Goal: Task Accomplishment & Management: Manage account settings

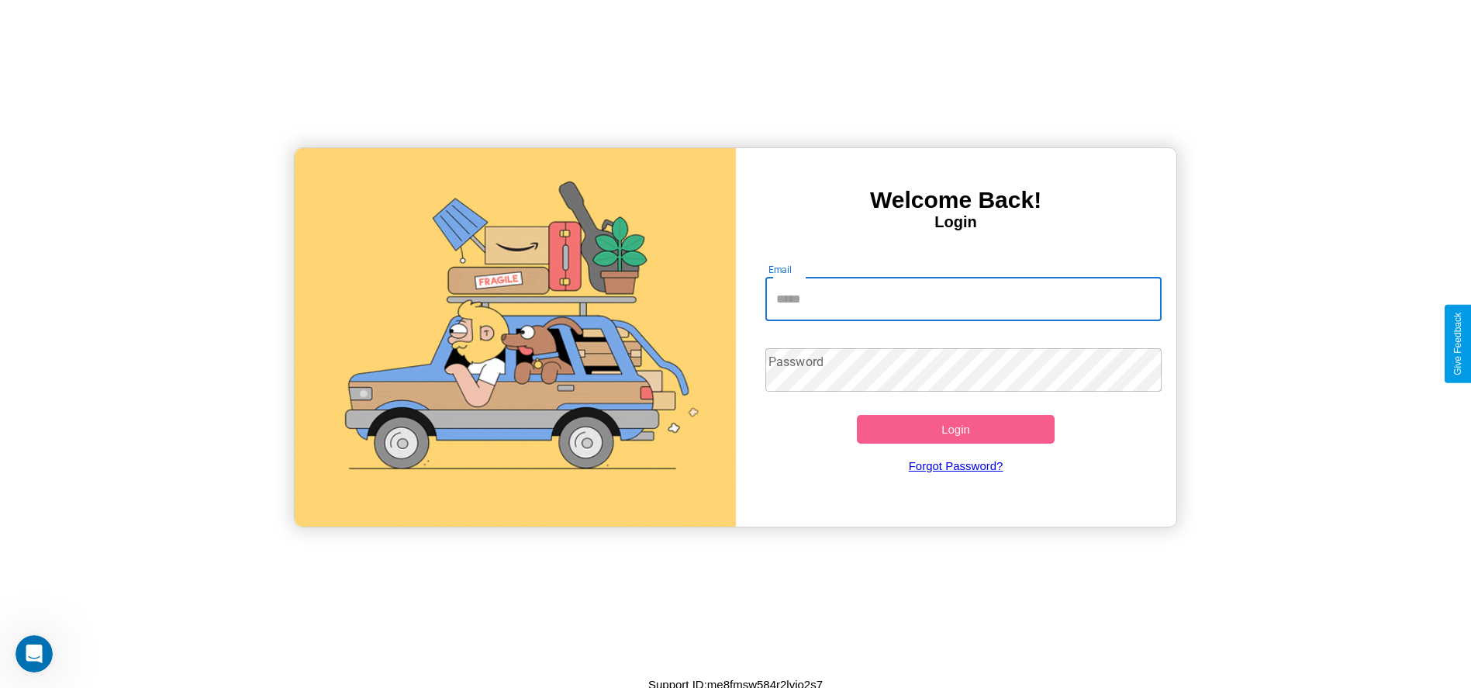
click at [963, 299] on input "Email" at bounding box center [963, 299] width 396 height 43
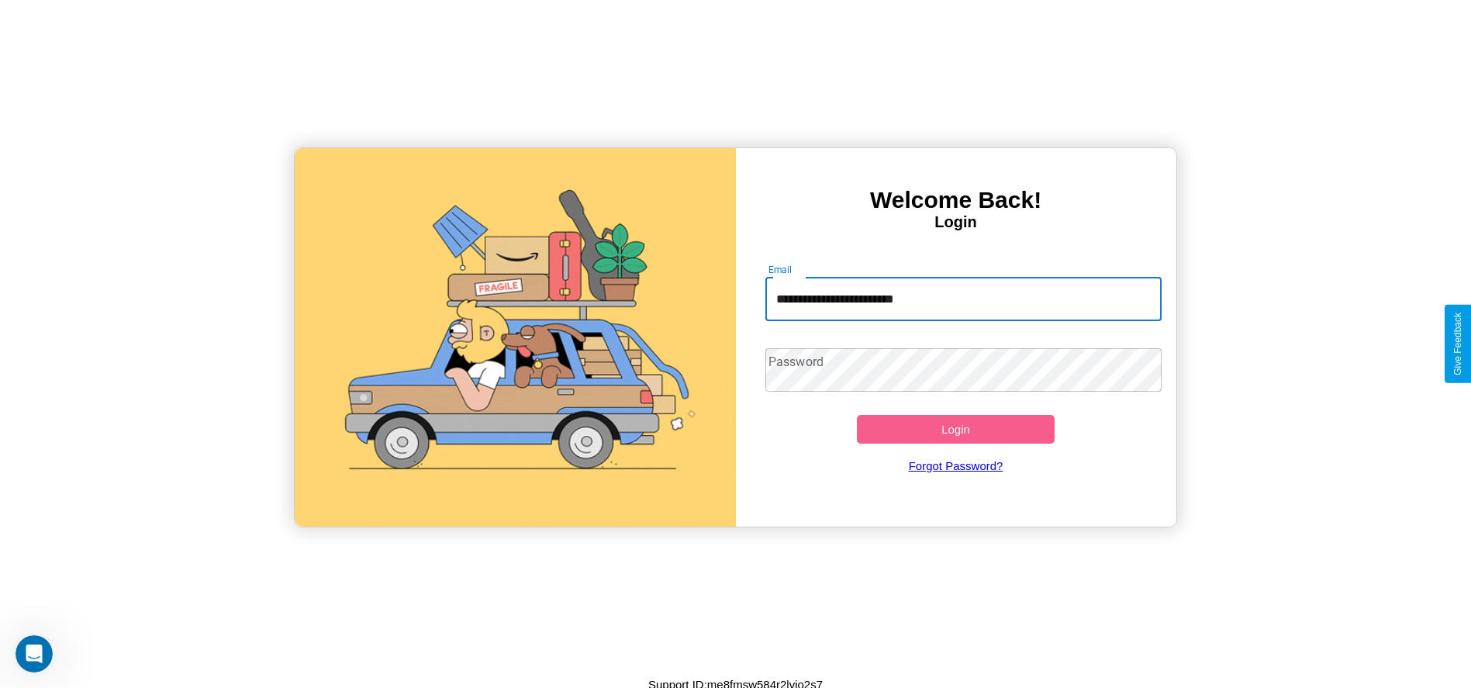
type input "**********"
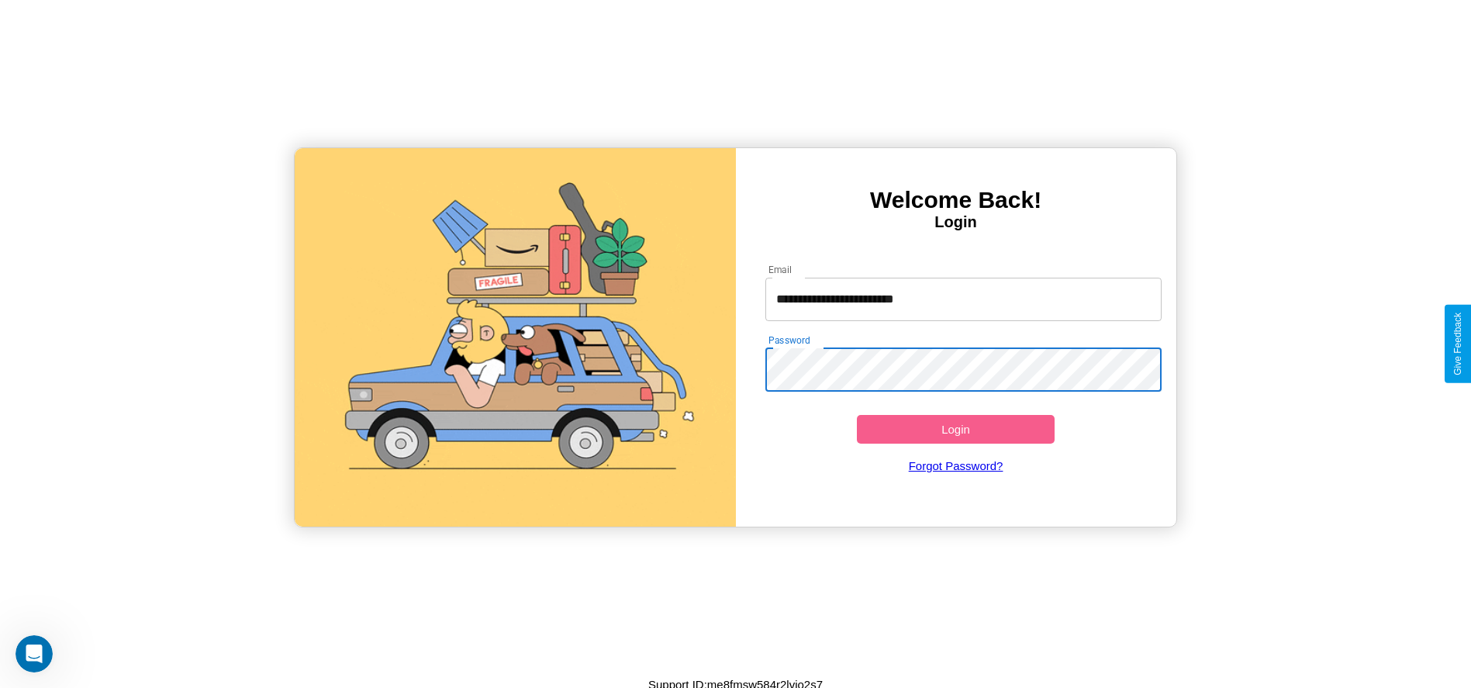
click at [955, 429] on button "Login" at bounding box center [956, 429] width 198 height 29
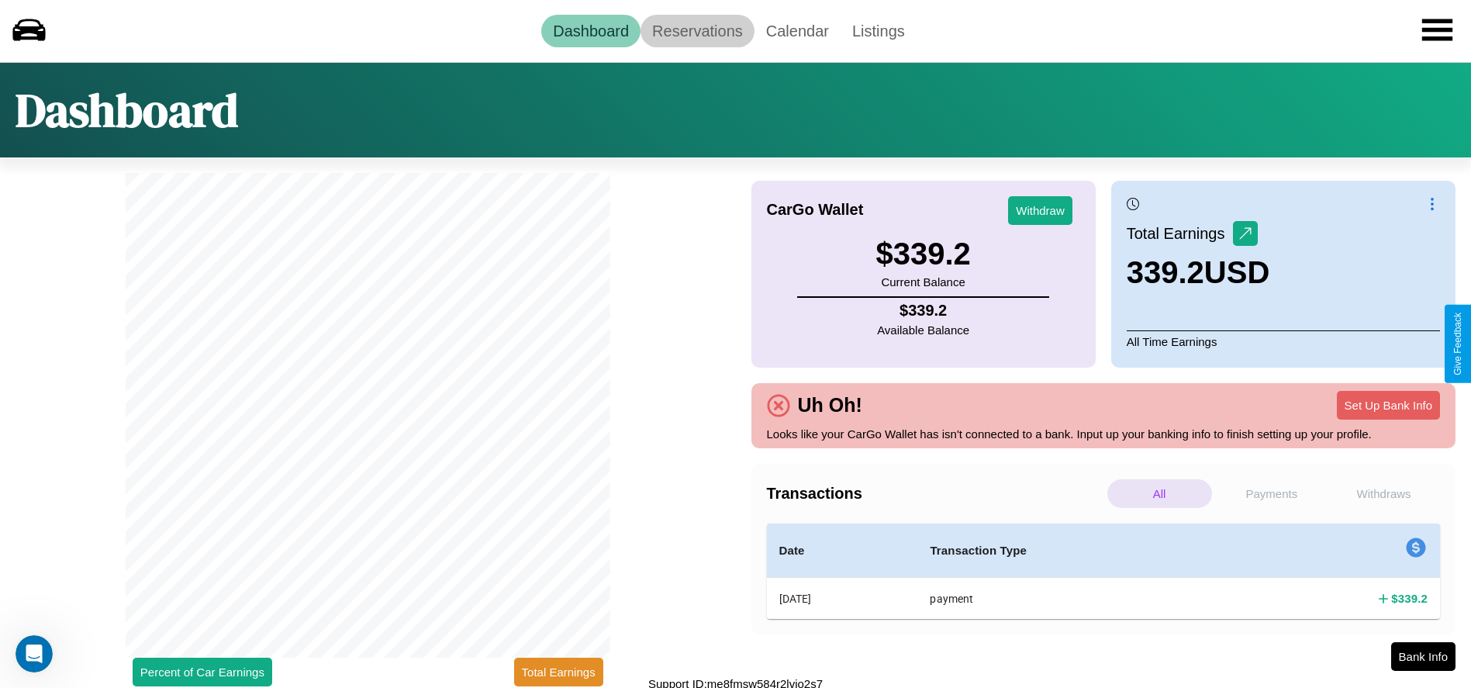
click at [697, 30] on link "Reservations" at bounding box center [697, 31] width 114 height 33
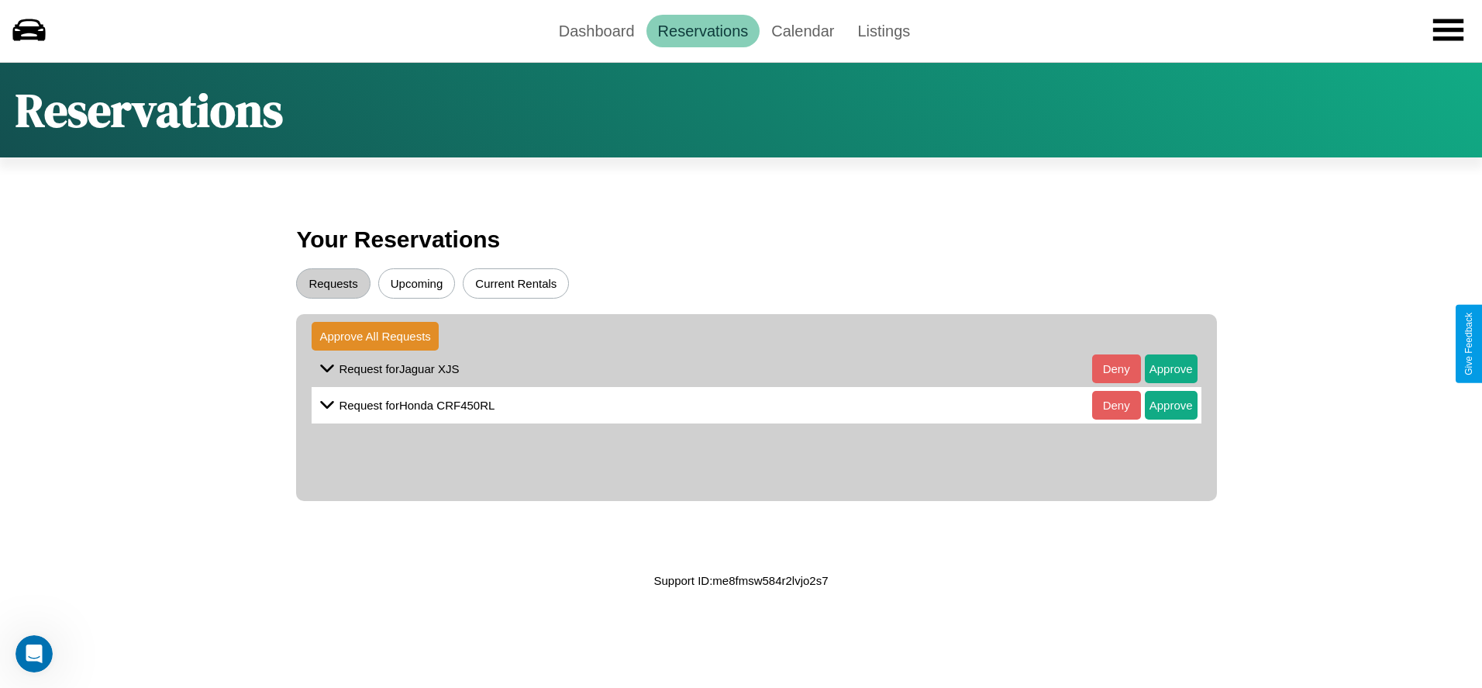
click at [416, 283] on button "Upcoming" at bounding box center [417, 283] width 78 height 30
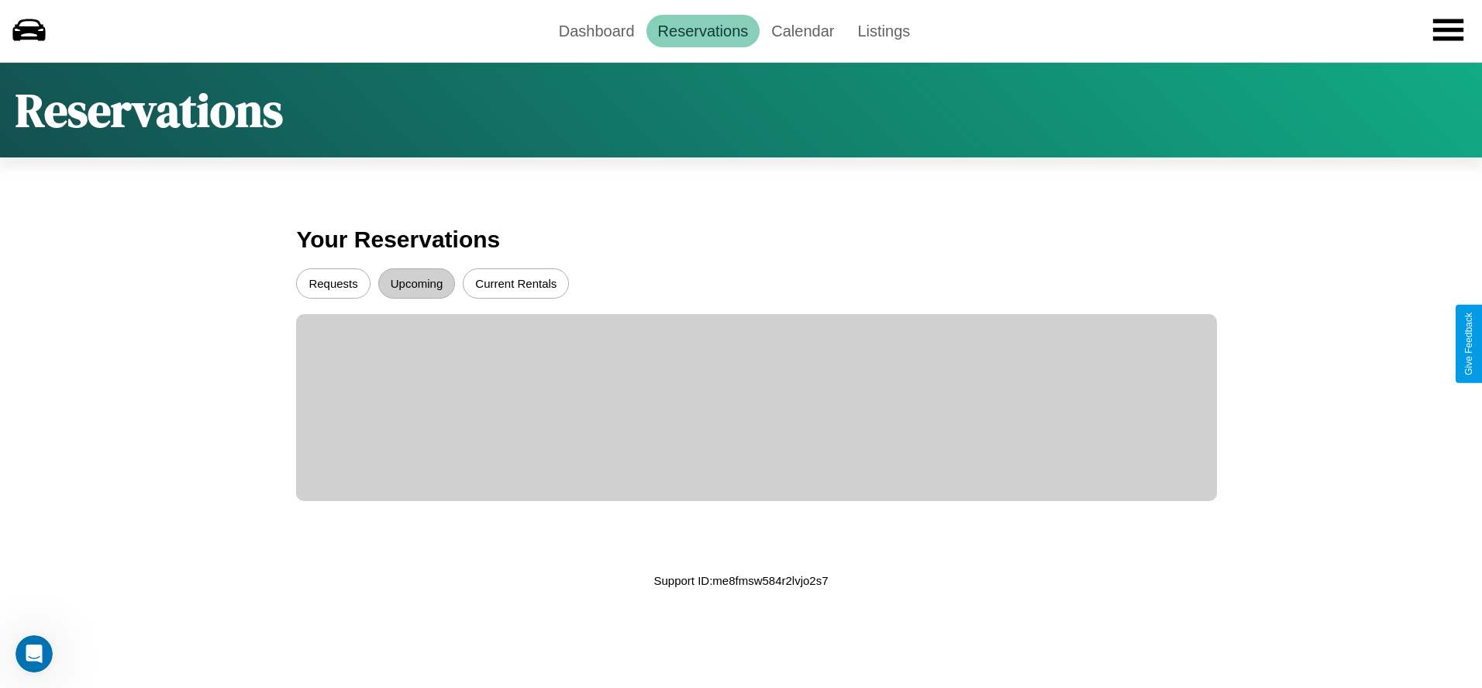
click at [333, 283] on button "Requests" at bounding box center [333, 283] width 74 height 30
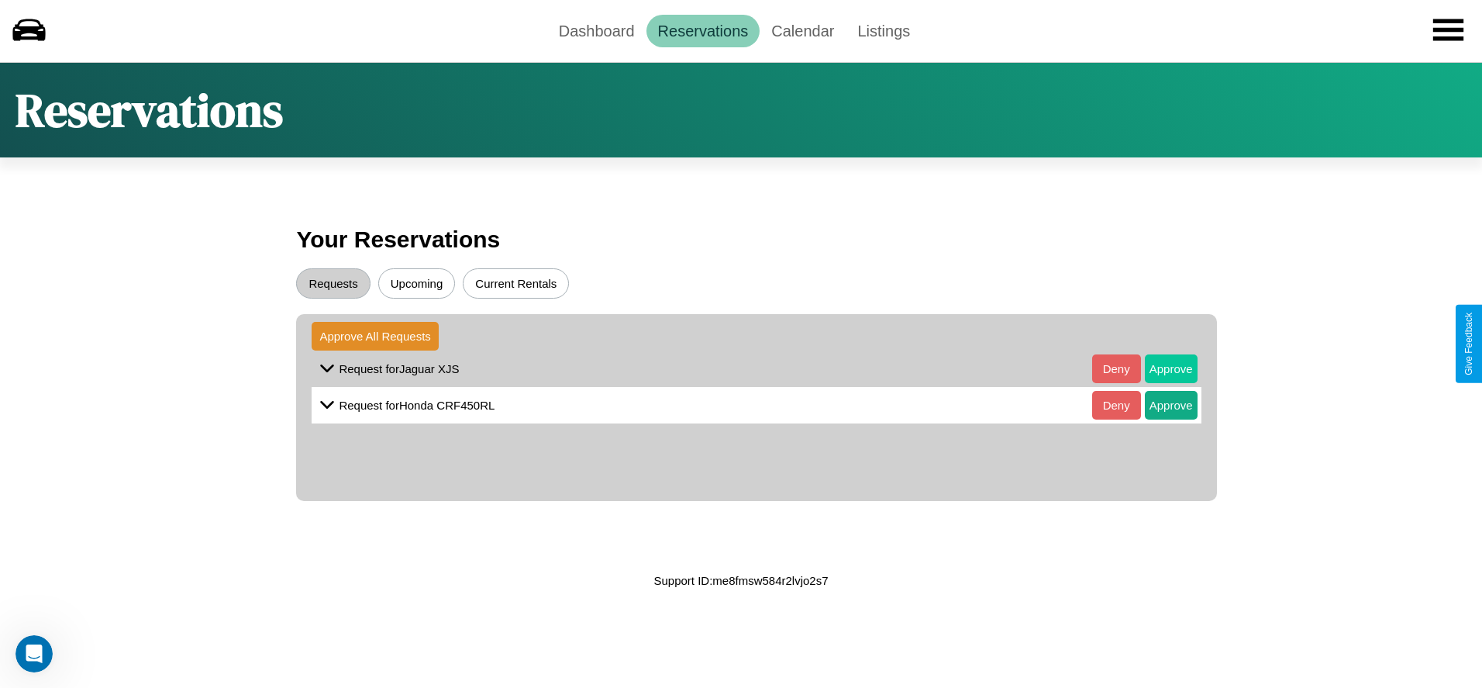
click at [1159, 368] on button "Approve" at bounding box center [1171, 368] width 53 height 29
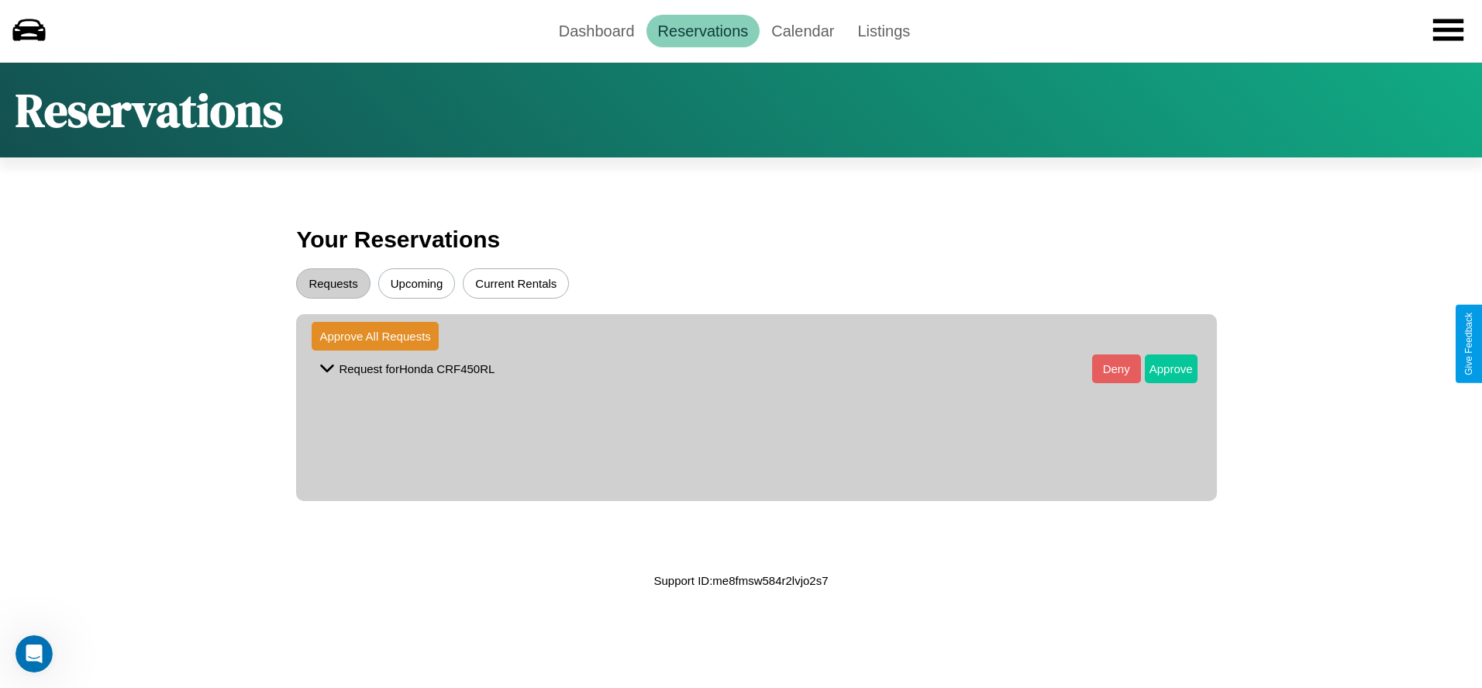
click at [1159, 368] on button "Approve" at bounding box center [1171, 368] width 53 height 29
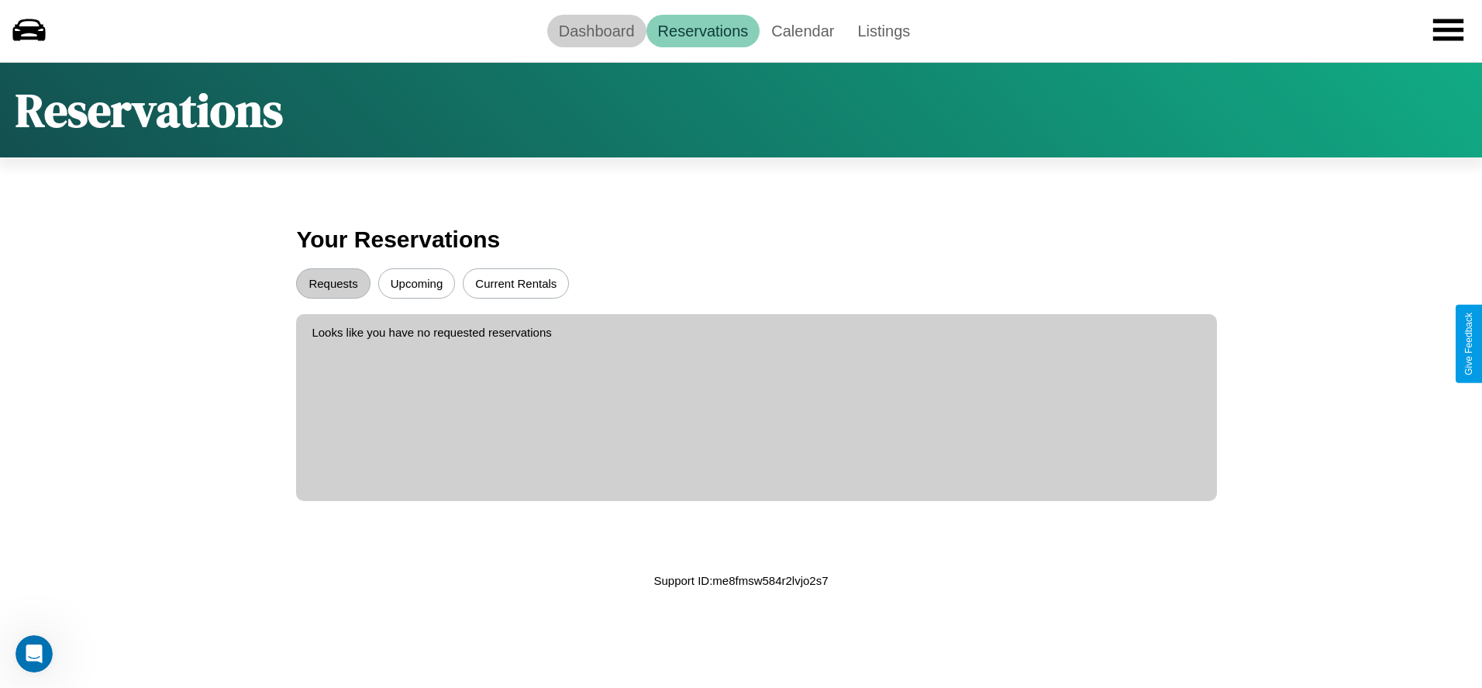
click at [596, 30] on link "Dashboard" at bounding box center [596, 31] width 99 height 33
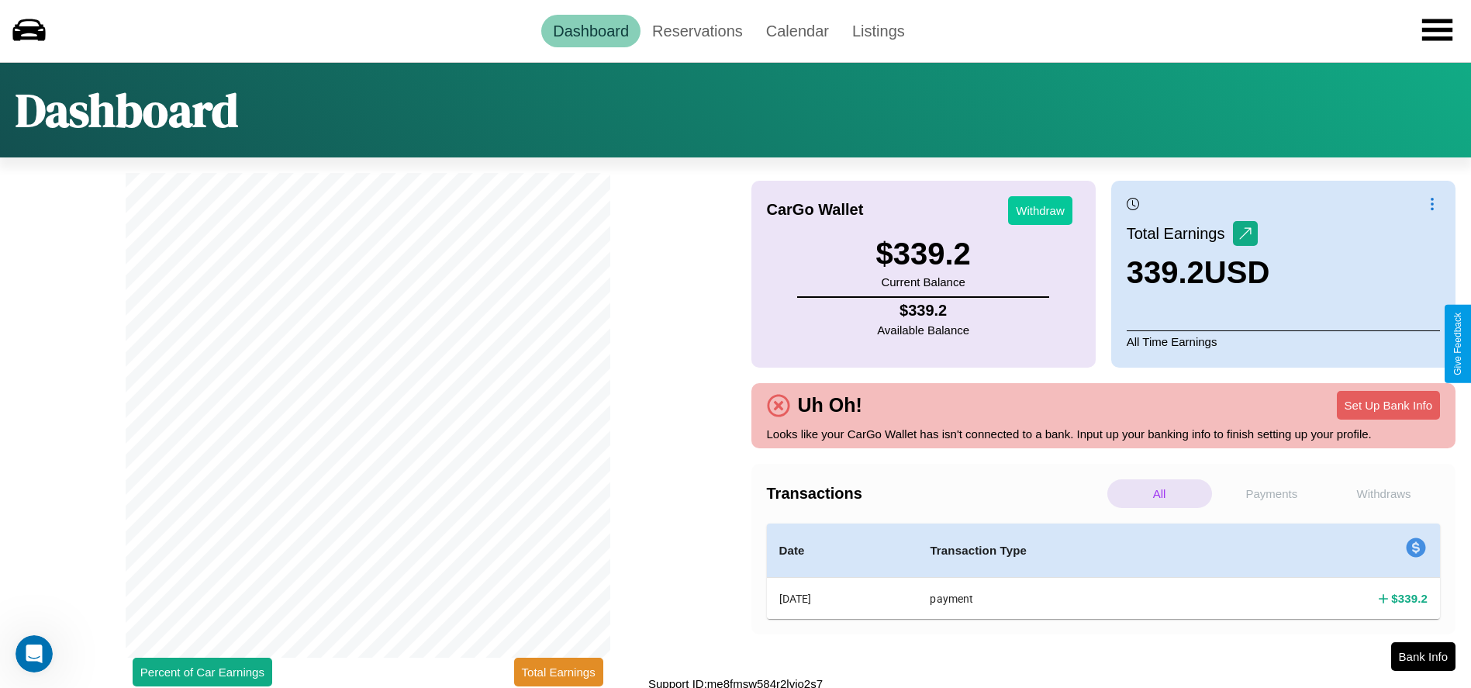
click at [1040, 210] on button "Withdraw" at bounding box center [1040, 210] width 64 height 29
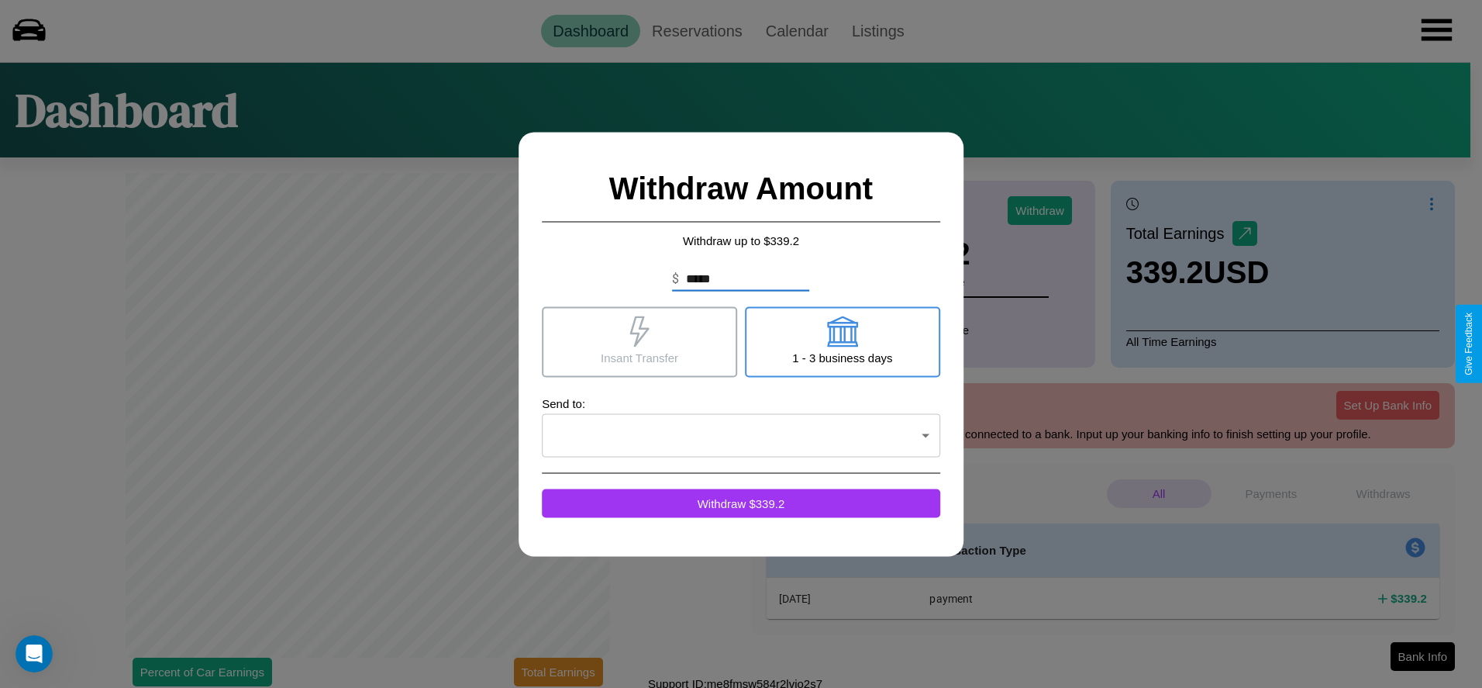
click at [640, 341] on icon at bounding box center [639, 331] width 31 height 31
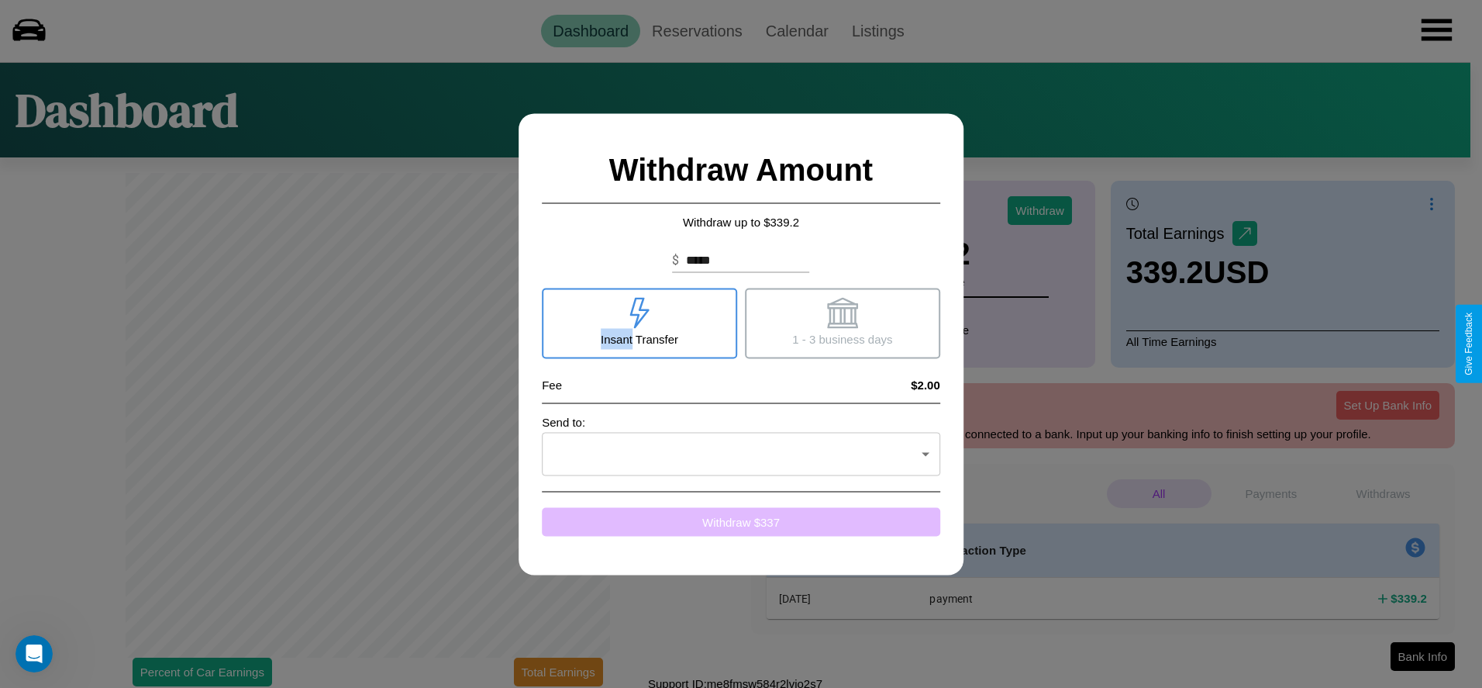
click at [741, 521] on button "Withdraw $ 337" at bounding box center [741, 521] width 399 height 29
